Goal: Entertainment & Leisure: Consume media (video, audio)

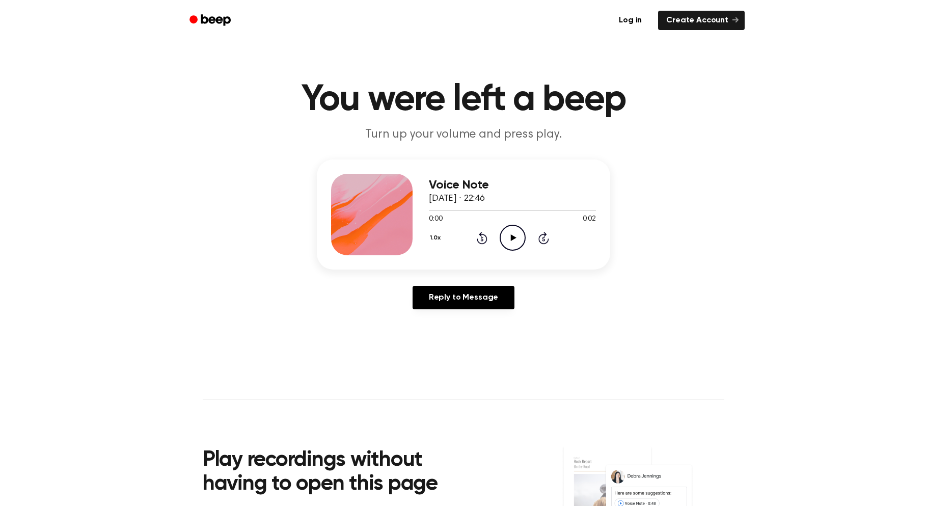
click at [512, 238] on icon at bounding box center [513, 237] width 6 height 7
click at [511, 242] on icon "Play Audio" at bounding box center [512, 238] width 26 height 26
click at [508, 244] on icon "Play Audio" at bounding box center [512, 238] width 26 height 26
click at [520, 240] on icon "Play Audio" at bounding box center [512, 238] width 26 height 26
click at [518, 240] on icon "Pause Audio" at bounding box center [512, 238] width 26 height 26
